Goal: Information Seeking & Learning: Understand process/instructions

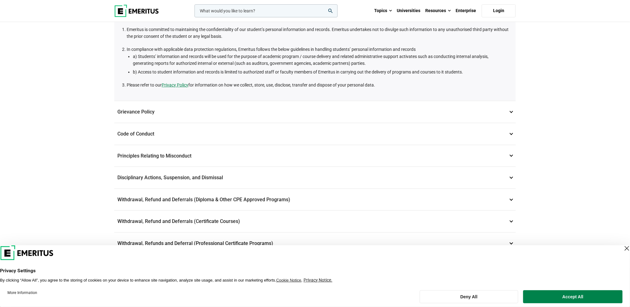
scroll to position [93, 0]
click at [434, 195] on p "Withdrawal, Refund and Deferrals (Diploma & Other CPE Approved Programs) 6" at bounding box center [315, 199] width 402 height 22
click at [514, 199] on p "Withdrawal, Refund and Deferrals (Diploma & Other CPE Approved Programs) 6" at bounding box center [315, 199] width 402 height 22
click at [494, 298] on button "Deny All" at bounding box center [469, 296] width 99 height 13
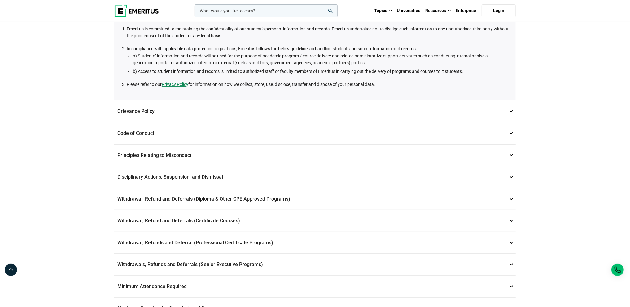
click at [511, 198] on p "Withdrawal, Refund and Deferrals (Diploma & Other CPE Approved Programs) 6" at bounding box center [315, 199] width 402 height 22
click at [212, 200] on p "Withdrawal, Refund and Deferrals (Diploma & Other CPE Approved Programs) 6" at bounding box center [315, 199] width 402 height 22
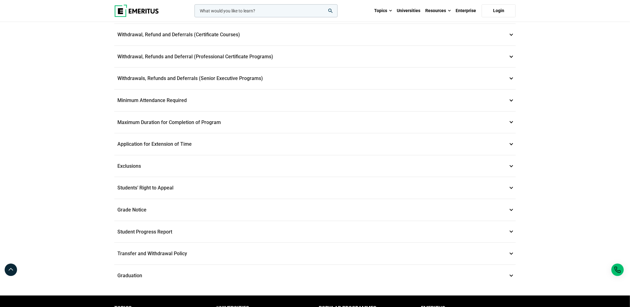
scroll to position [186, 0]
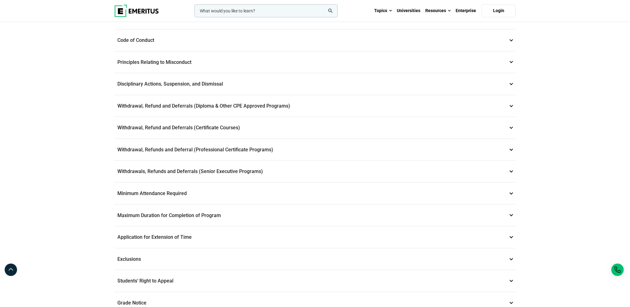
click at [227, 144] on p "Withdrawal, Refunds and Deferral (Professional Certificate Programs) 8" at bounding box center [315, 150] width 402 height 22
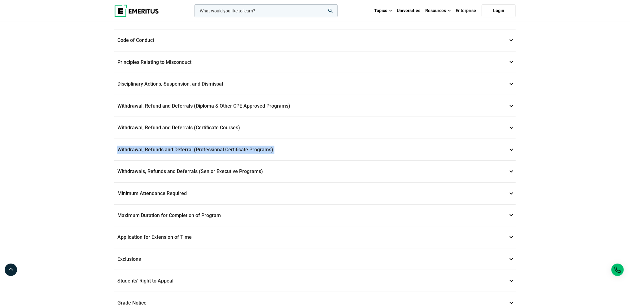
click at [227, 144] on p "Withdrawal, Refunds and Deferral (Professional Certificate Programs) 8" at bounding box center [315, 150] width 402 height 22
click at [313, 161] on p "Withdrawals, Refunds and Deferrals (Senior Executive Programs) 9" at bounding box center [315, 172] width 402 height 22
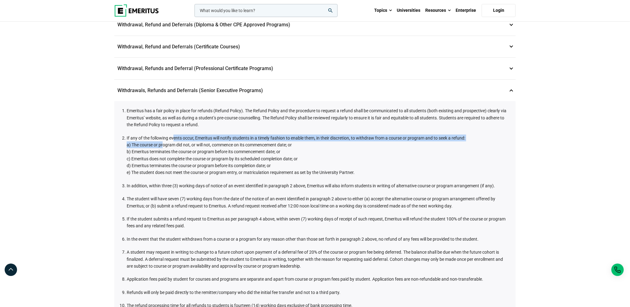
drag, startPoint x: 164, startPoint y: 138, endPoint x: 174, endPoint y: 138, distance: 9.9
click at [174, 138] on li "If any of the following events occur, Emeritus will notify students in a timely…" at bounding box center [318, 155] width 383 height 42
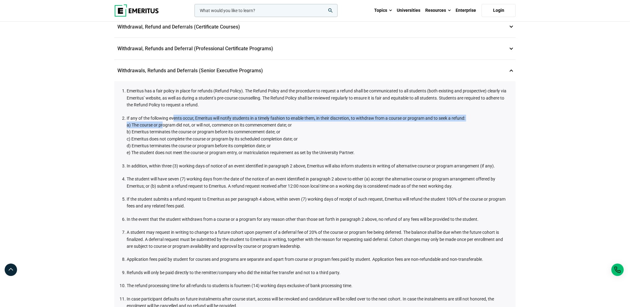
scroll to position [217, 0]
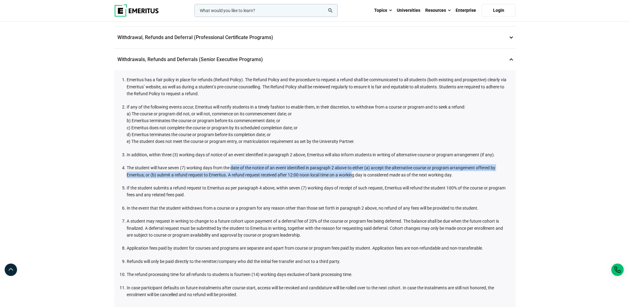
drag, startPoint x: 232, startPoint y: 163, endPoint x: 353, endPoint y: 172, distance: 121.2
click at [353, 172] on li "The student will have seven (7) working days from the date of the notice of an …" at bounding box center [318, 171] width 383 height 14
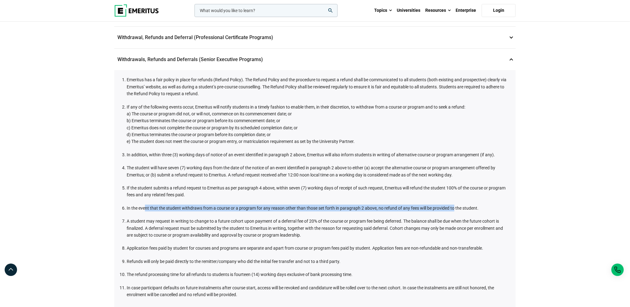
drag, startPoint x: 145, startPoint y: 205, endPoint x: 454, endPoint y: 198, distance: 308.7
click at [454, 198] on ol "Emeritus has a fair policy in place for refunds (Refund Policy). The Refund Pol…" at bounding box center [317, 187] width 386 height 222
